Goal: Transaction & Acquisition: Purchase product/service

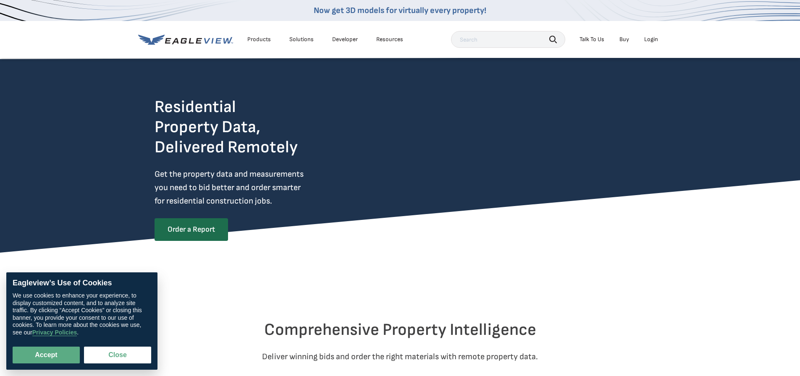
click at [650, 41] on div "Login" at bounding box center [651, 40] width 14 height 8
click at [48, 356] on button "Accept" at bounding box center [46, 355] width 67 height 17
checkbox input "true"
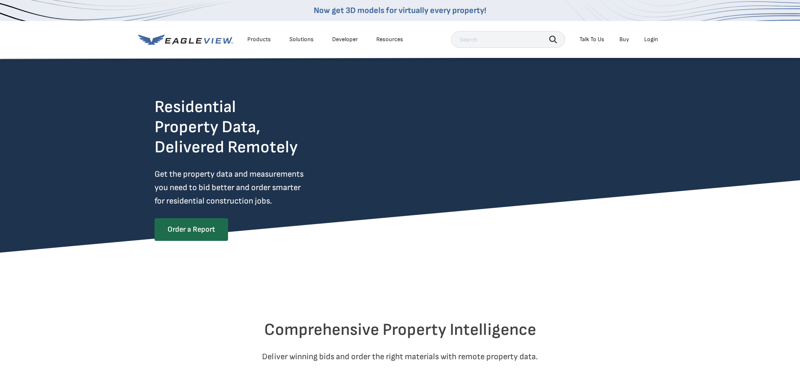
click at [648, 37] on div "Login" at bounding box center [651, 40] width 14 height 8
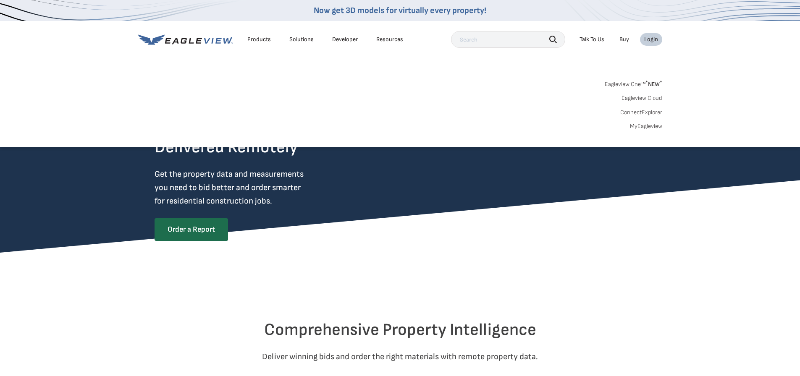
click at [648, 37] on div "Login" at bounding box center [651, 40] width 14 height 8
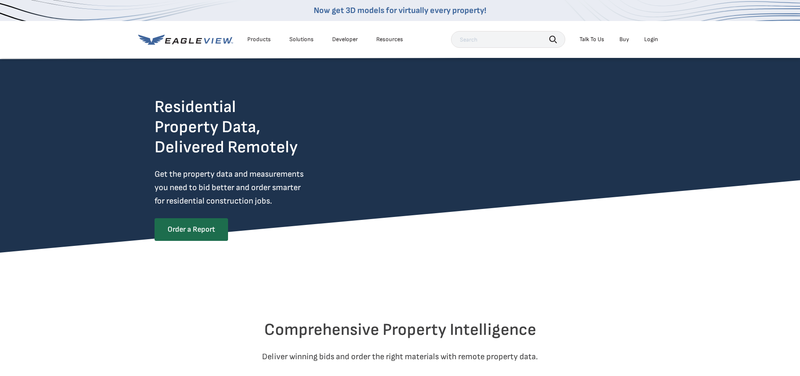
click at [648, 37] on div "Login" at bounding box center [651, 40] width 14 height 8
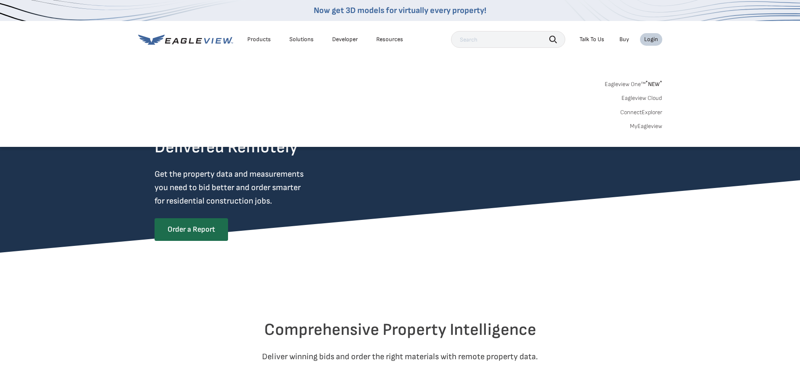
click at [648, 37] on div "Login" at bounding box center [651, 40] width 14 height 8
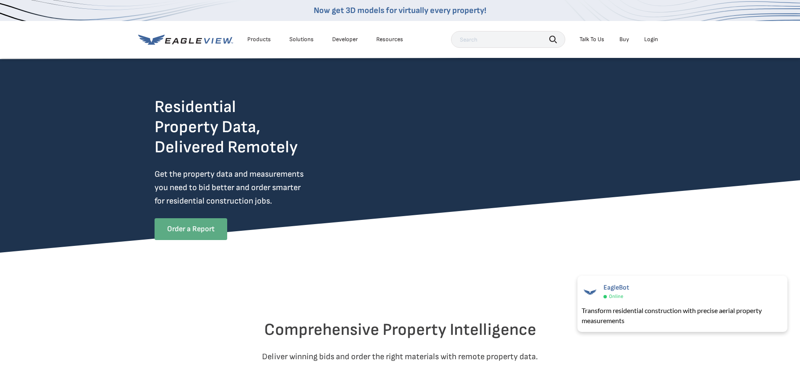
click at [175, 234] on link "Order a Report" at bounding box center [190, 229] width 73 height 22
click at [185, 234] on link "Order a Report" at bounding box center [190, 229] width 73 height 22
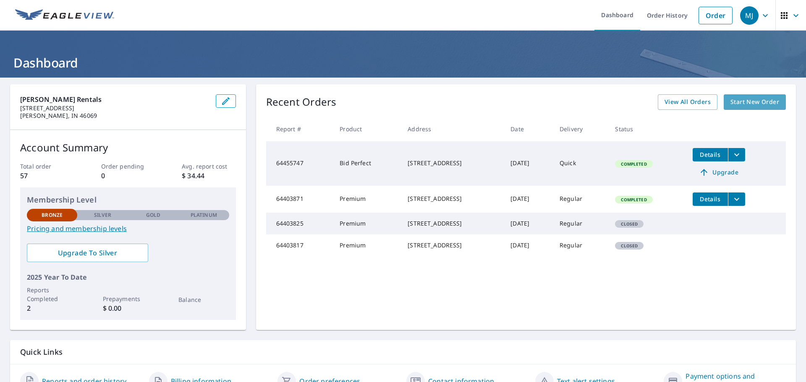
click at [745, 104] on span "Start New Order" at bounding box center [754, 102] width 49 height 10
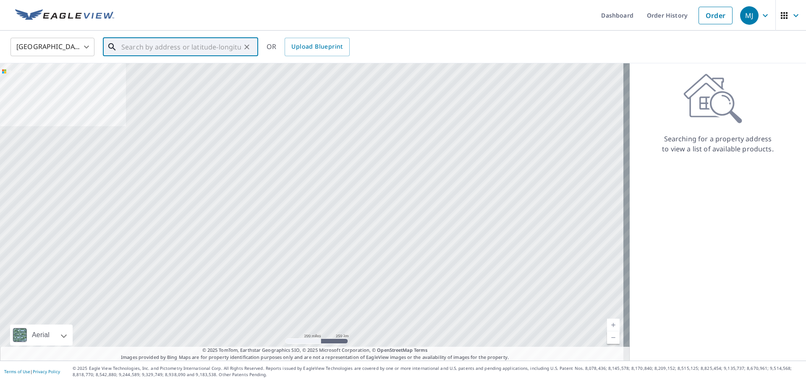
click at [159, 44] on input "text" at bounding box center [181, 47] width 120 height 24
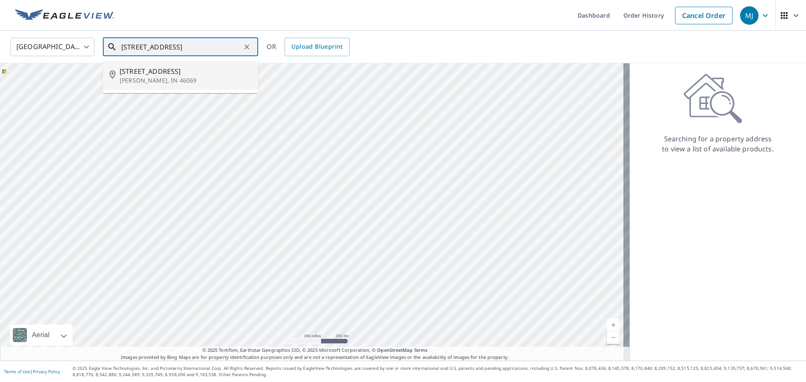
click at [160, 74] on span "5788 S County Road 1300 E" at bounding box center [186, 71] width 132 height 10
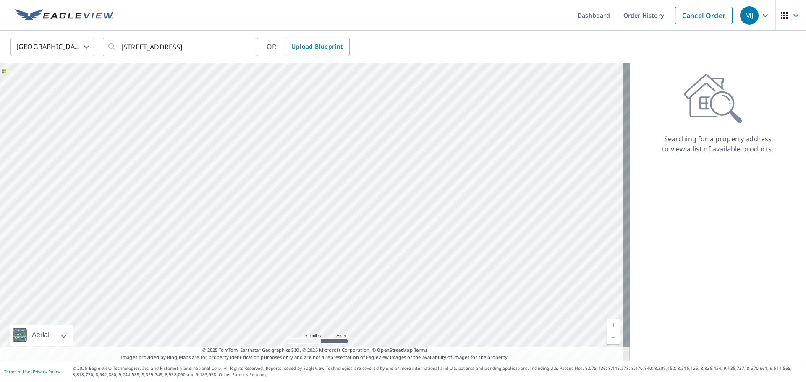
type input "5788 S County Road 1300 E Sheridan, IN 46069"
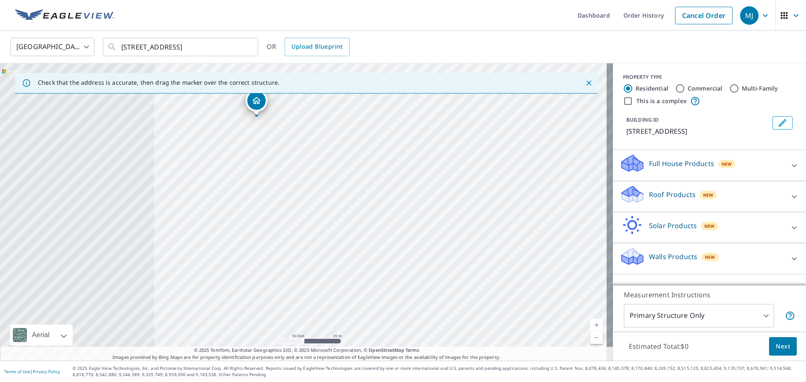
drag, startPoint x: 207, startPoint y: 191, endPoint x: 489, endPoint y: 235, distance: 284.7
click at [489, 235] on div "5788 S County Road 1300 E Sheridan, IN 46069" at bounding box center [306, 212] width 613 height 298
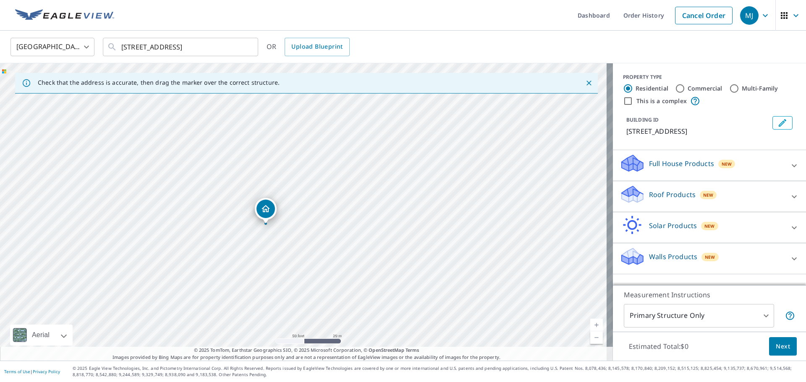
drag, startPoint x: 259, startPoint y: 104, endPoint x: 267, endPoint y: 212, distance: 108.6
click at [665, 262] on p "Walls Products" at bounding box center [673, 257] width 48 height 10
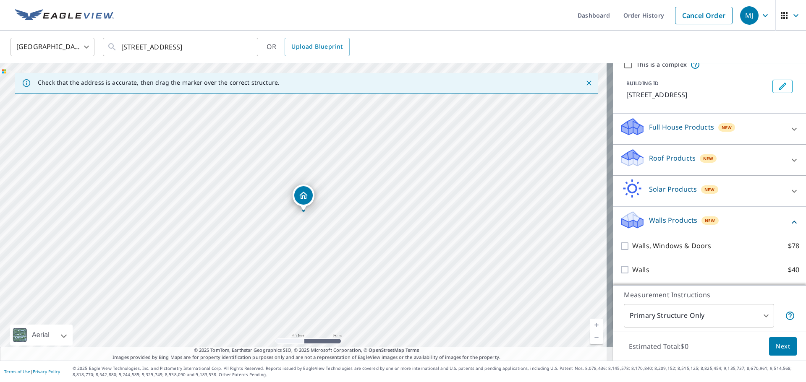
scroll to position [47, 0]
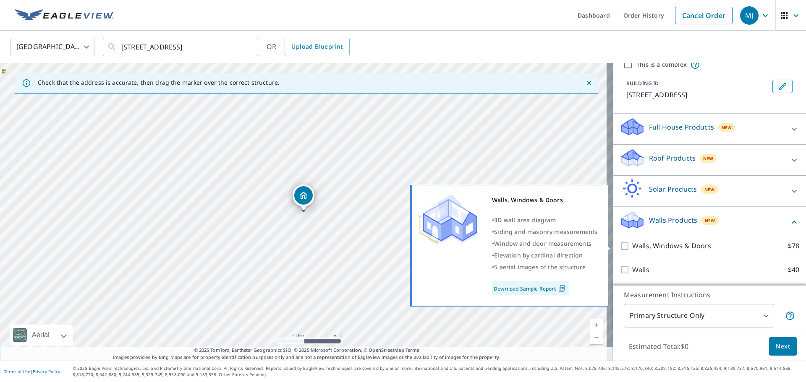
click at [620, 247] on input "Walls, Windows & Doors $78" at bounding box center [626, 246] width 13 height 10
checkbox input "true"
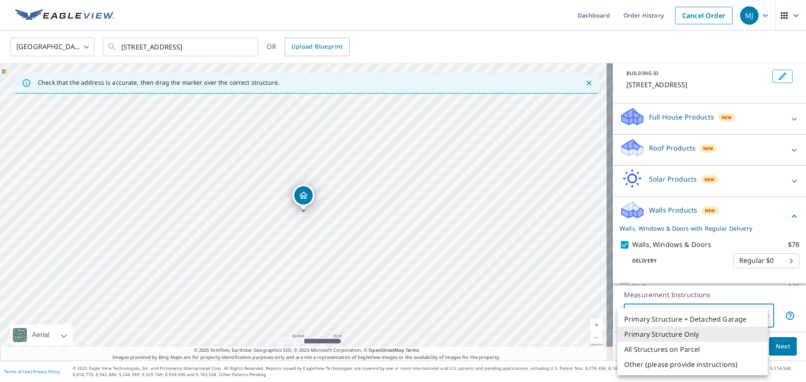
click at [761, 317] on body "MJ MJ Dashboard Order History Cancel Order MJ United States US ​ 5788 S County …" at bounding box center [403, 191] width 806 height 382
click at [761, 317] on li "Primary Structure + Detached Garage" at bounding box center [692, 319] width 150 height 15
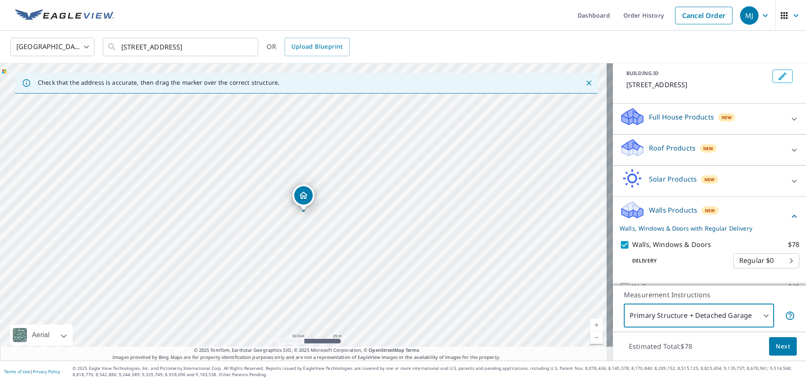
click at [759, 315] on body "MJ MJ Dashboard Order History Cancel Order MJ United States US ​ 5788 S County …" at bounding box center [403, 191] width 806 height 382
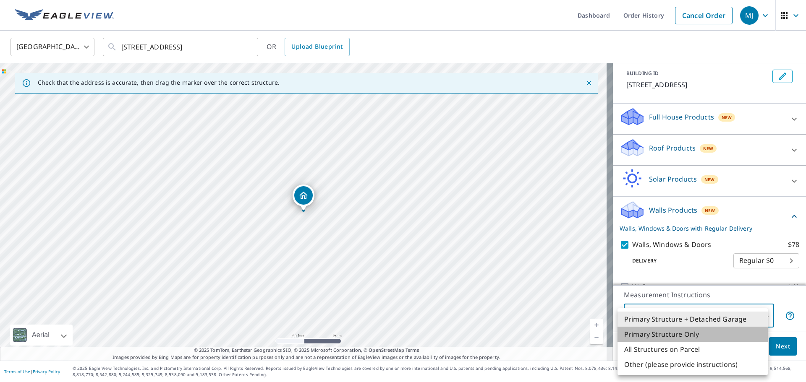
click at [713, 334] on li "Primary Structure Only" at bounding box center [692, 334] width 150 height 15
type input "2"
